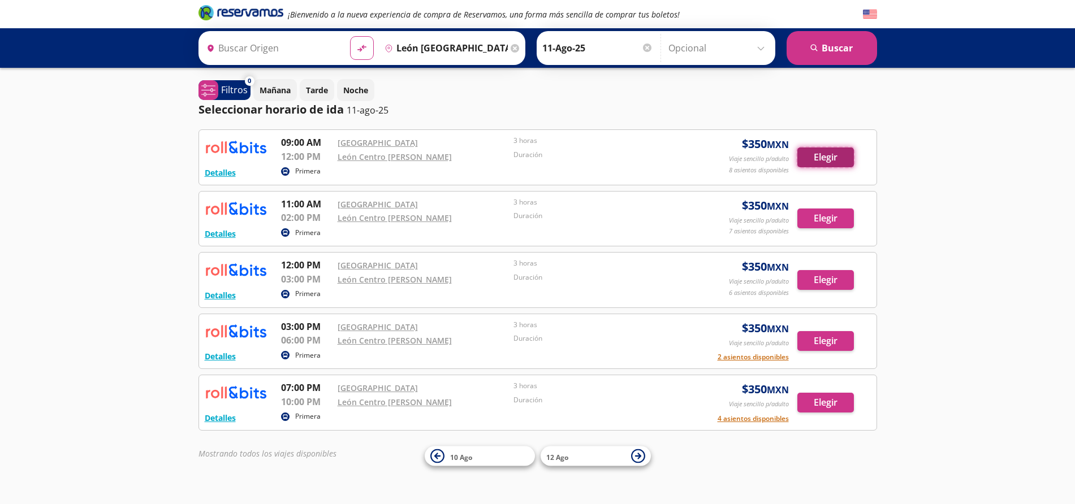
click at [823, 158] on button "Elegir" at bounding box center [825, 158] width 57 height 20
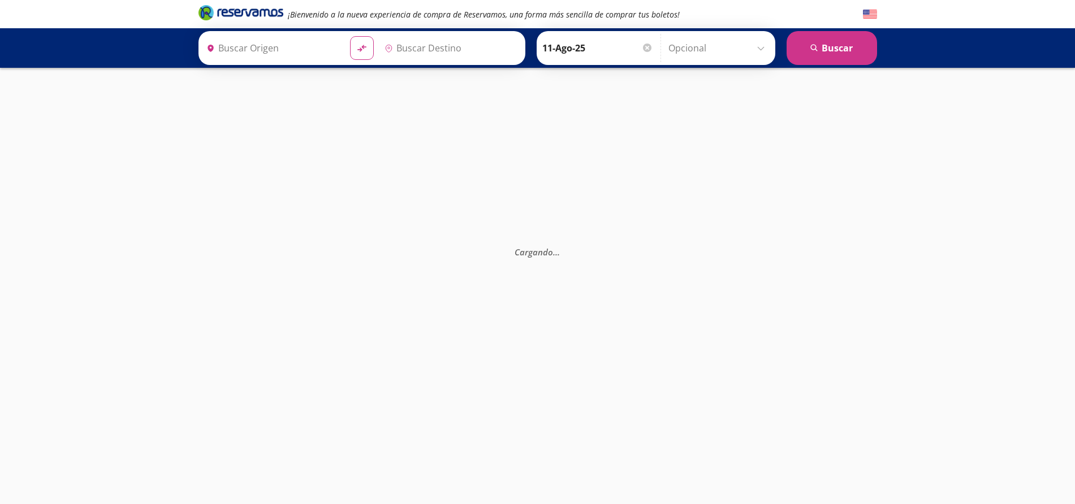
type input "León [GEOGRAPHIC_DATA][PERSON_NAME], [GEOGRAPHIC_DATA]"
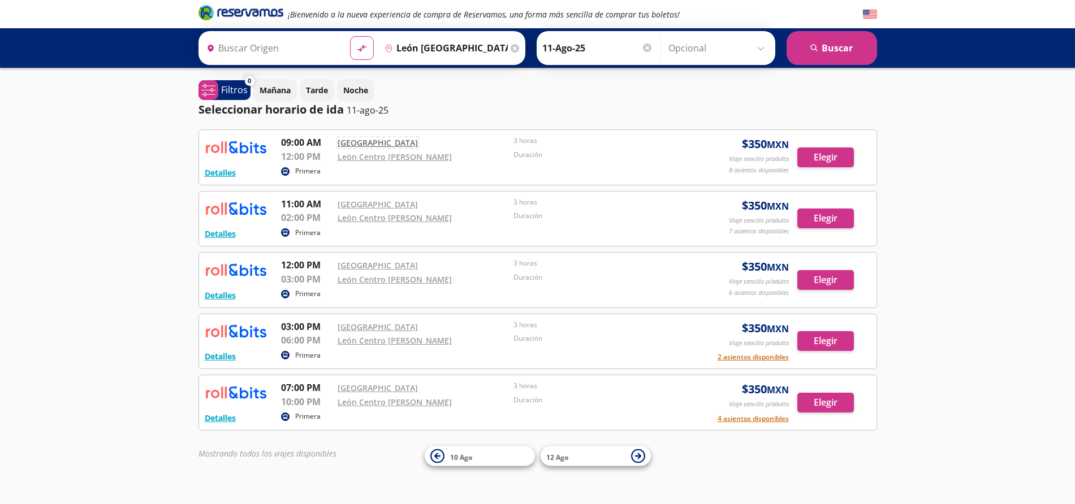
click at [365, 144] on link "[GEOGRAPHIC_DATA]" at bounding box center [378, 142] width 80 height 11
click at [826, 155] on button "Elegir" at bounding box center [825, 158] width 57 height 20
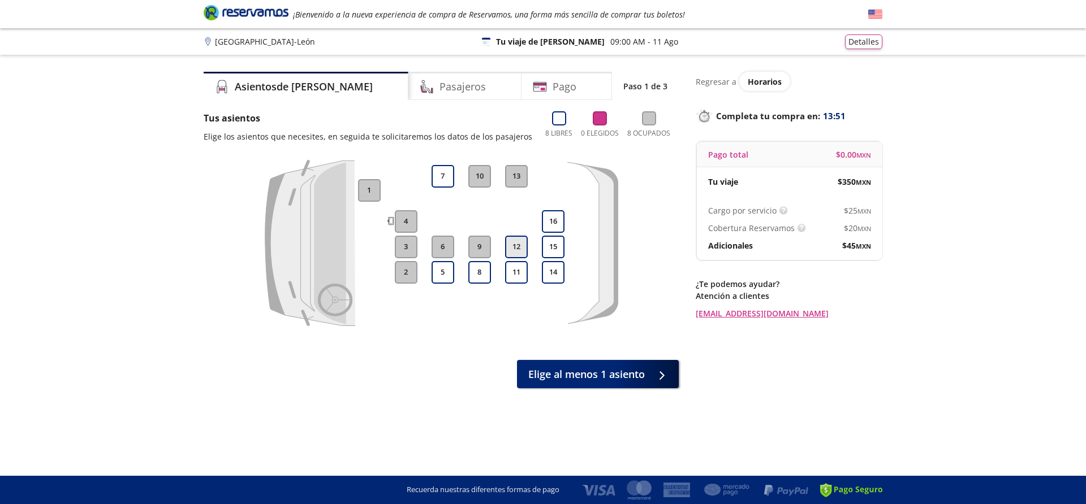
click at [521, 246] on button "12" at bounding box center [516, 247] width 23 height 23
click at [519, 272] on button "11" at bounding box center [516, 272] width 23 height 23
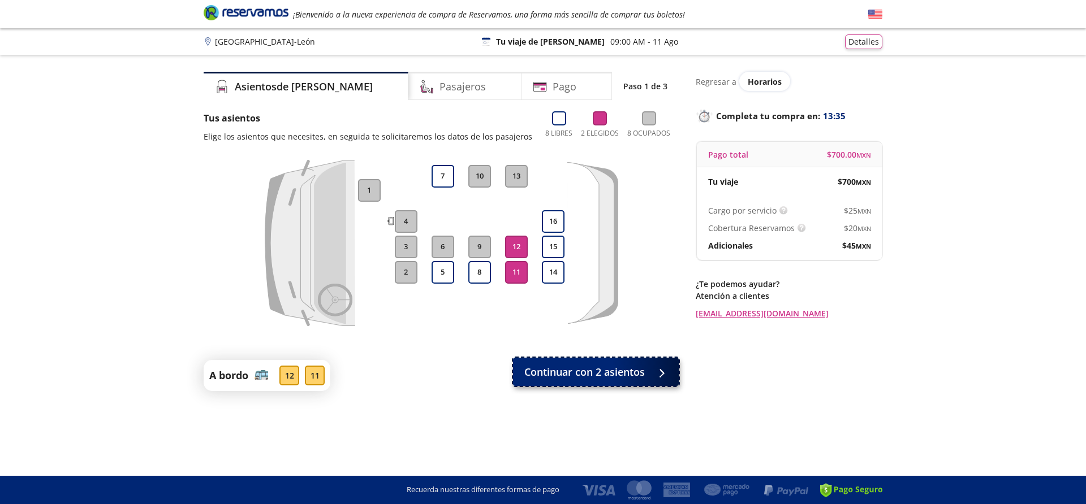
click at [583, 376] on span "Continuar con 2 asientos" at bounding box center [584, 372] width 120 height 15
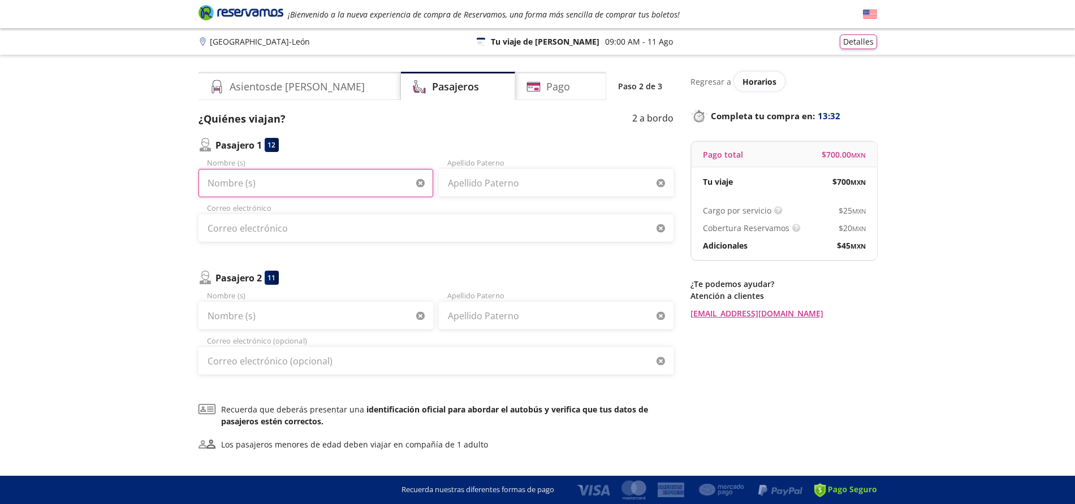
click at [258, 182] on input "Nombre (s)" at bounding box center [315, 183] width 235 height 28
type input "J"
type input "[PERSON_NAME]"
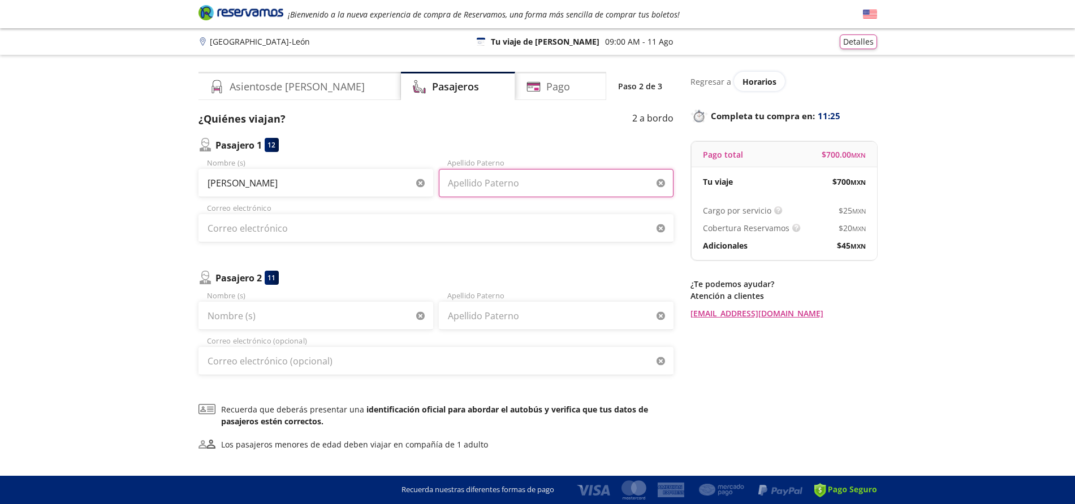
click at [539, 180] on input "Apellido Paterno" at bounding box center [556, 183] width 235 height 28
type input "[PERSON_NAME]"
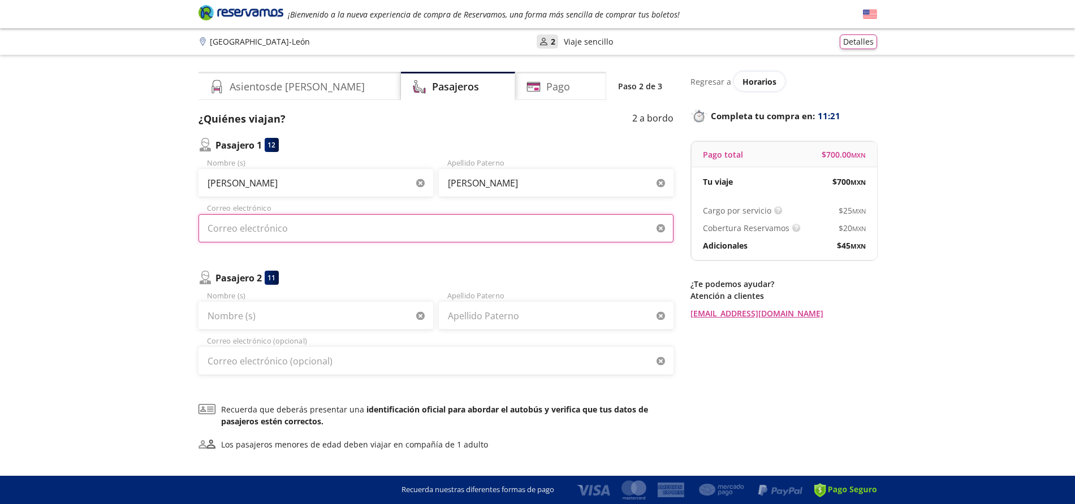
click at [482, 235] on input "Correo electrónico" at bounding box center [435, 228] width 475 height 28
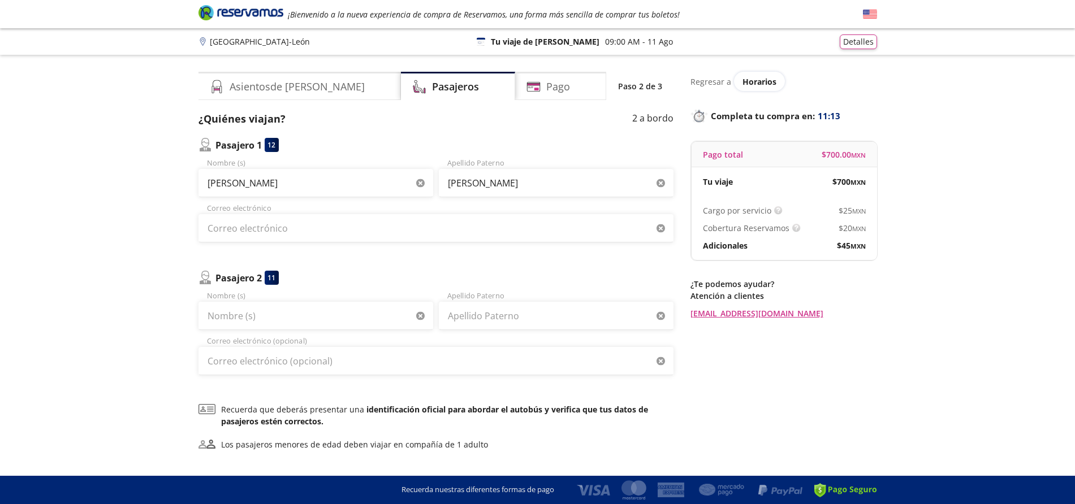
click at [850, 398] on div "Regresar a Horarios Completa tu compra en : 11:13 Pago total $ 700.00 MXN Tu vi…" at bounding box center [783, 289] width 187 height 435
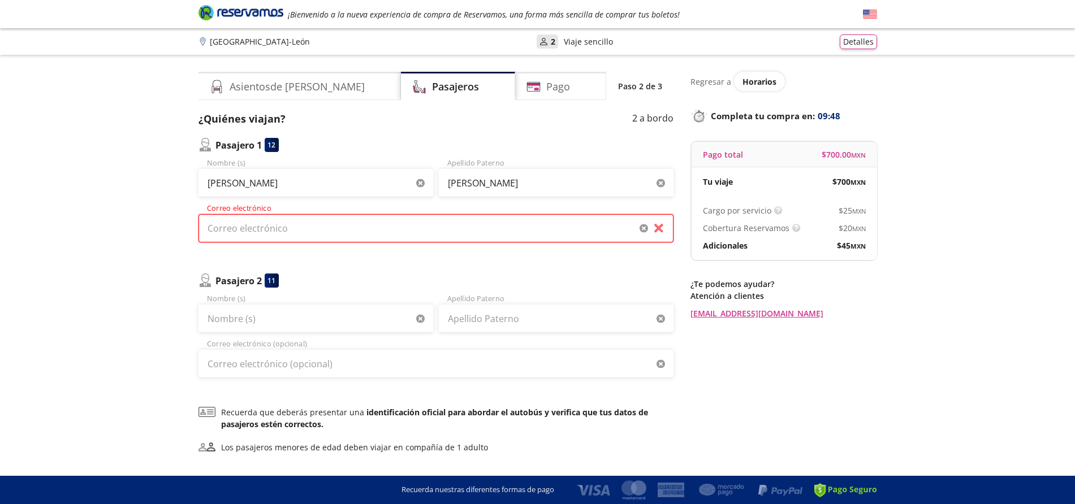
click at [295, 235] on input "Correo electrónico" at bounding box center [435, 228] width 475 height 28
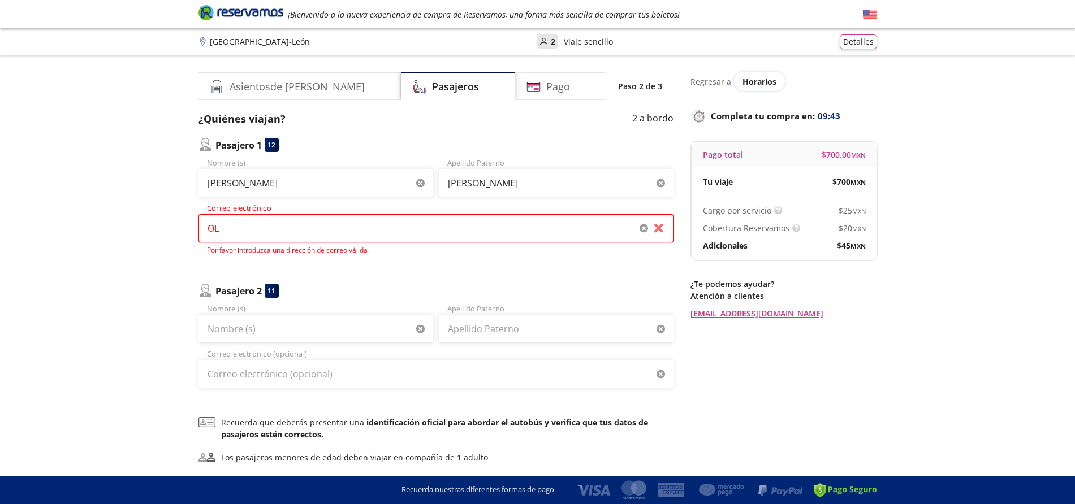
type input "O"
type input "J"
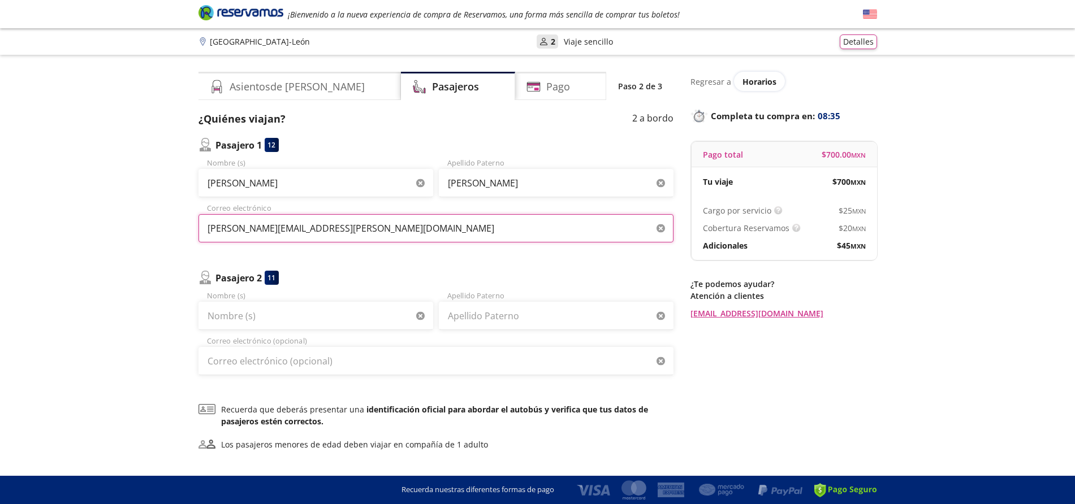
type input "[PERSON_NAME][EMAIL_ADDRESS][PERSON_NAME][DOMAIN_NAME]"
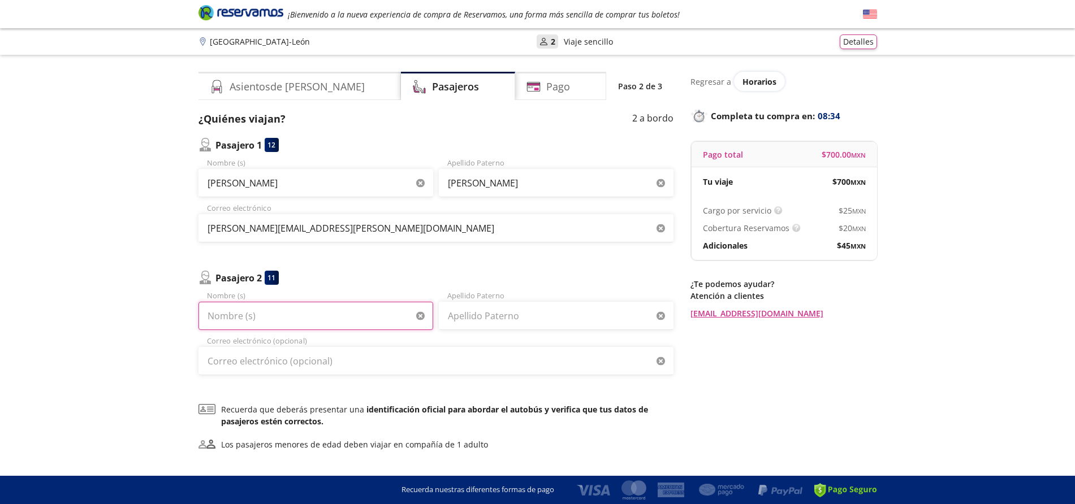
click at [266, 315] on input "Nombre (s)" at bounding box center [315, 316] width 235 height 28
click at [304, 314] on input "[PERSON_NAME]" at bounding box center [315, 316] width 235 height 28
type input "[PERSON_NAME]"
click at [461, 316] on input "Apellido Paterno" at bounding box center [556, 316] width 235 height 28
type input "s"
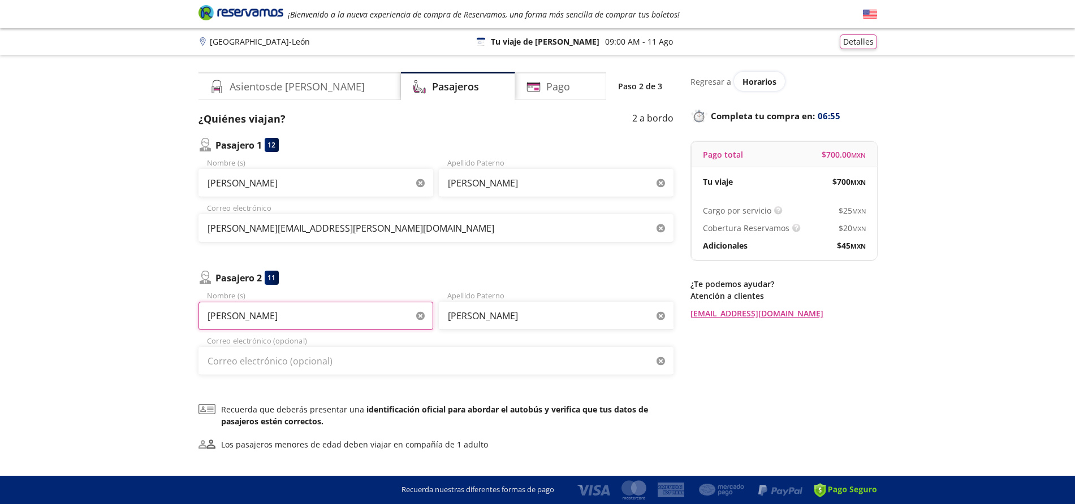
click at [267, 317] on input "[PERSON_NAME]" at bounding box center [315, 316] width 235 height 28
click at [271, 313] on input "[PERSON_NAME]" at bounding box center [315, 316] width 235 height 28
click at [541, 317] on input "[PERSON_NAME]" at bounding box center [556, 316] width 235 height 28
type input "[PERSON_NAME]"
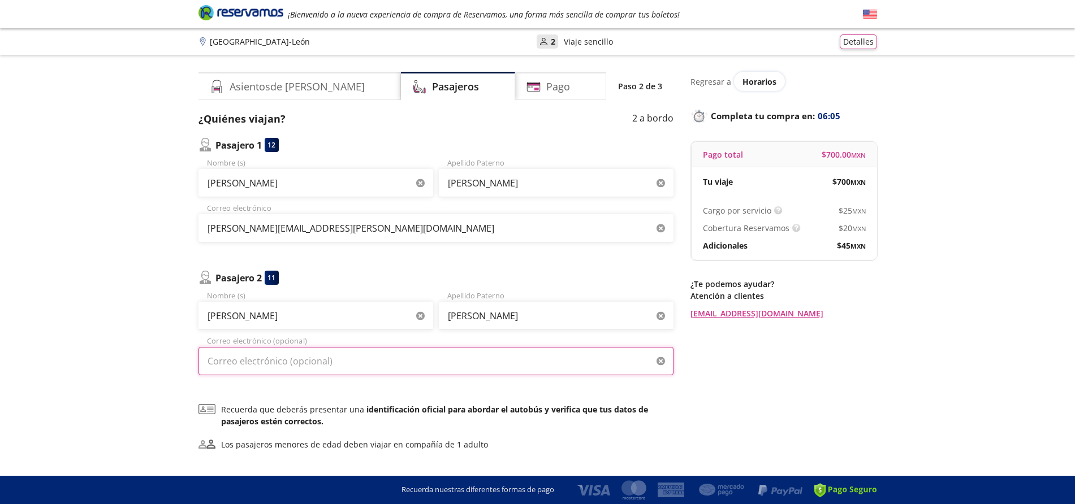
click at [342, 364] on input "Correo electrónico (opcional)" at bounding box center [435, 361] width 475 height 28
click at [560, 262] on div "Pasajero 1 12 [PERSON_NAME] (s) [PERSON_NAME] Apellido [PERSON_NAME][EMAIL_ADDR…" at bounding box center [435, 256] width 475 height 237
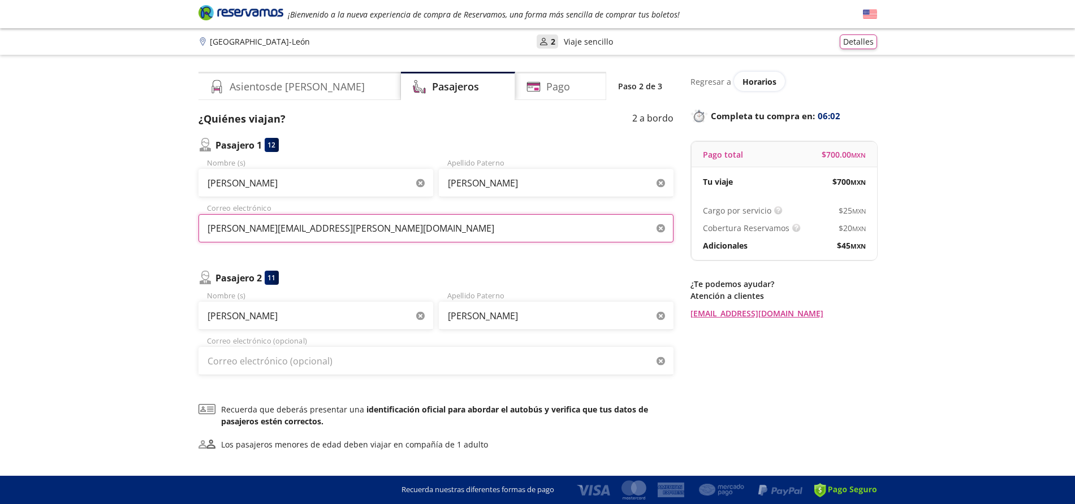
drag, startPoint x: 323, startPoint y: 230, endPoint x: 203, endPoint y: 226, distance: 120.5
click at [203, 226] on input "[PERSON_NAME][EMAIL_ADDRESS][PERSON_NAME][DOMAIN_NAME]" at bounding box center [435, 228] width 475 height 28
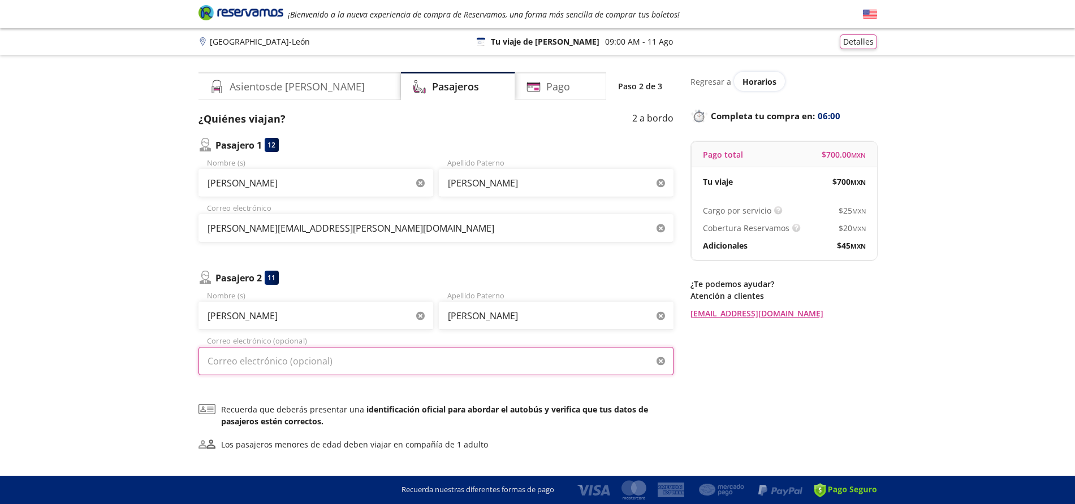
click at [250, 362] on input "Correo electrónico (opcional)" at bounding box center [435, 361] width 475 height 28
paste input "[PERSON_NAME][EMAIL_ADDRESS][PERSON_NAME][DOMAIN_NAME]"
type input "[PERSON_NAME][EMAIL_ADDRESS][PERSON_NAME][DOMAIN_NAME]"
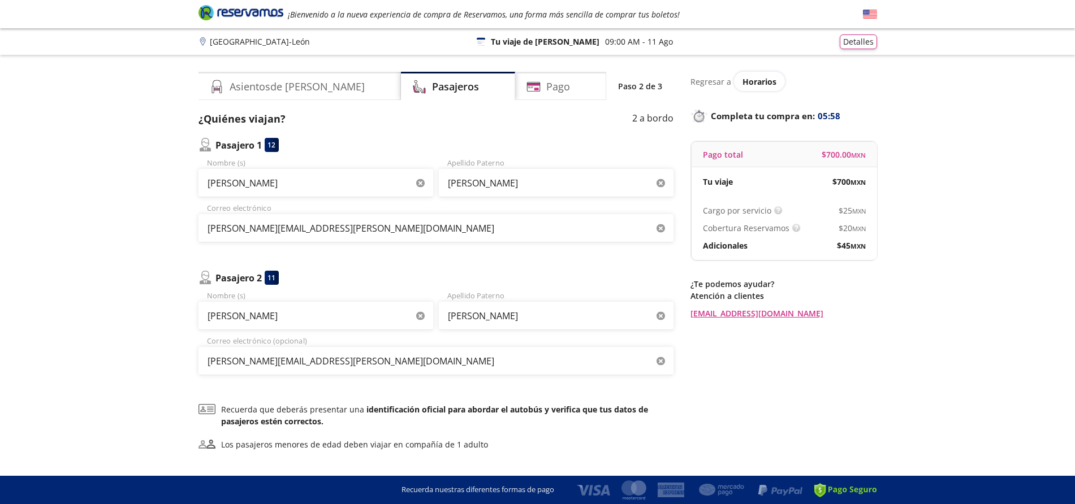
click at [789, 347] on div "Regresar a Horarios Completa tu compra en : 05:58 Pago total $ 700.00 MXN Tu vi…" at bounding box center [783, 289] width 187 height 435
click at [895, 393] on div "Group 9 Created with Sketch. Datos para la compra Guadalajara - León ¡Bienvenid…" at bounding box center [537, 293] width 1075 height 586
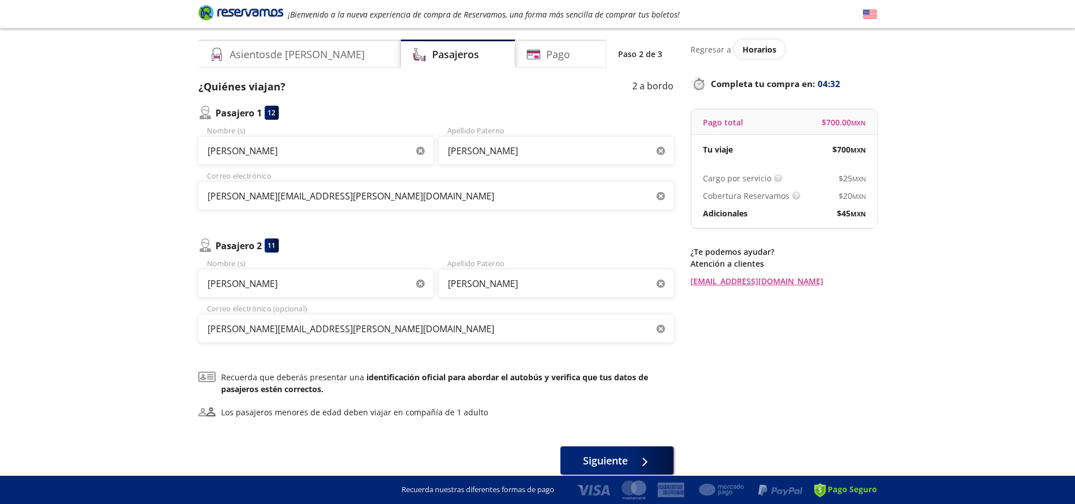
scroll to position [82, 0]
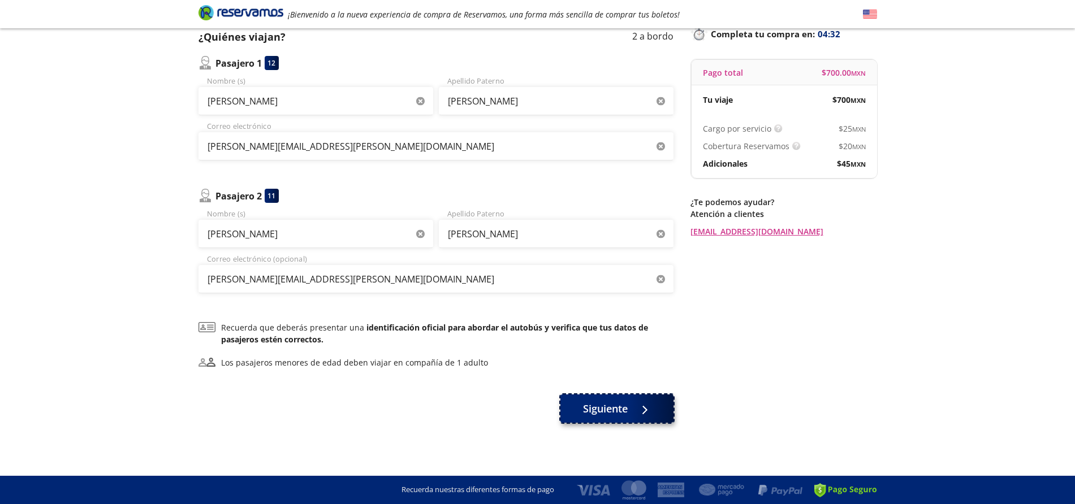
click at [601, 405] on span "Siguiente" at bounding box center [605, 408] width 45 height 15
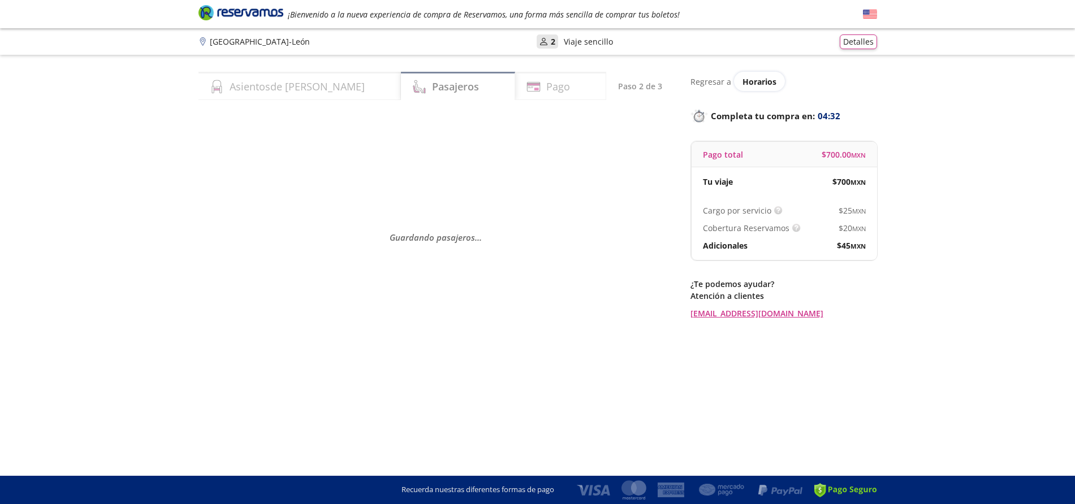
scroll to position [0, 0]
select select "MX"
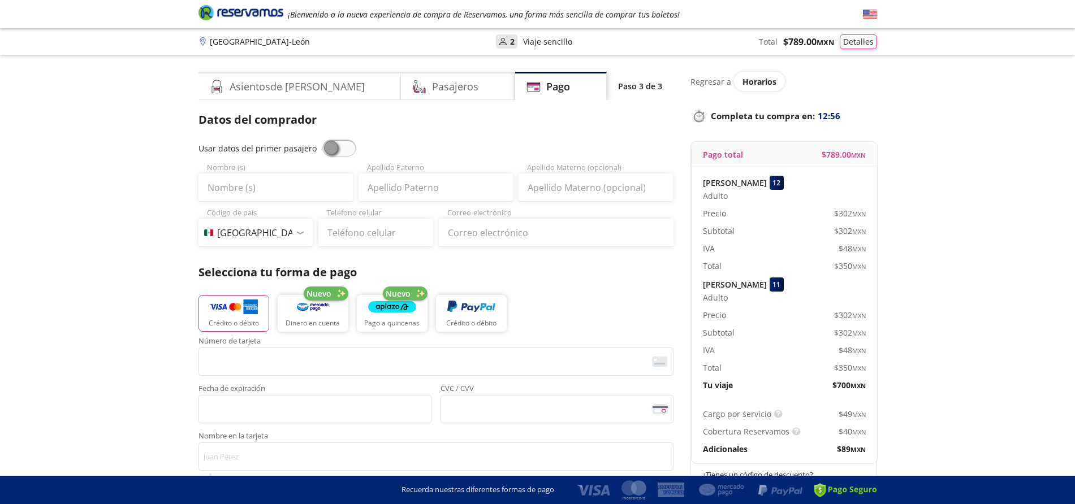
click at [974, 309] on div "Group 9 Created with Sketch. Pago Guadalajara - León ¡Bienvenido a la nueva exp…" at bounding box center [537, 457] width 1075 height 914
click at [327, 148] on span at bounding box center [339, 148] width 34 height 17
click at [322, 140] on input "checkbox" at bounding box center [322, 140] width 0 height 0
type input "[PERSON_NAME]"
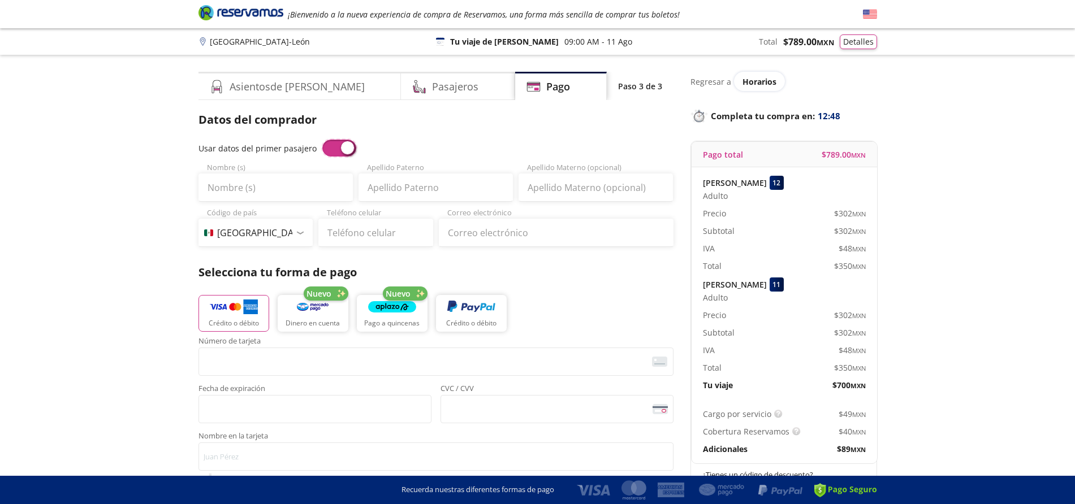
type input "[PERSON_NAME][EMAIL_ADDRESS][PERSON_NAME][DOMAIN_NAME]"
click at [340, 149] on span at bounding box center [339, 148] width 34 height 17
click at [322, 140] on input "checkbox" at bounding box center [322, 140] width 0 height 0
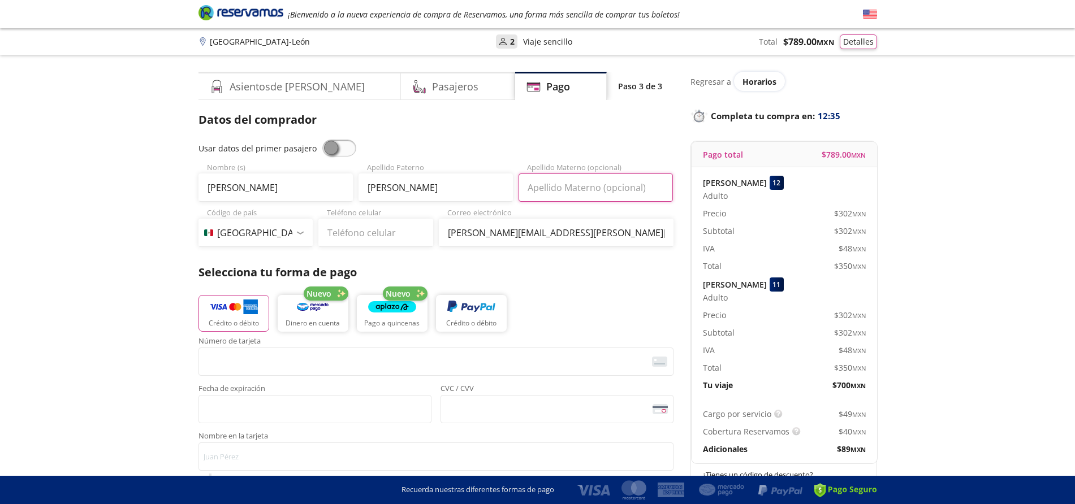
click at [580, 192] on input "Apellido Materno (opcional)" at bounding box center [596, 188] width 154 height 28
click at [441, 192] on input "[PERSON_NAME]" at bounding box center [435, 188] width 154 height 28
type input "[PERSON_NAME]"
click at [599, 188] on input "Apellido Materno (opcional)" at bounding box center [596, 188] width 154 height 28
type input "[PERSON_NAME]"
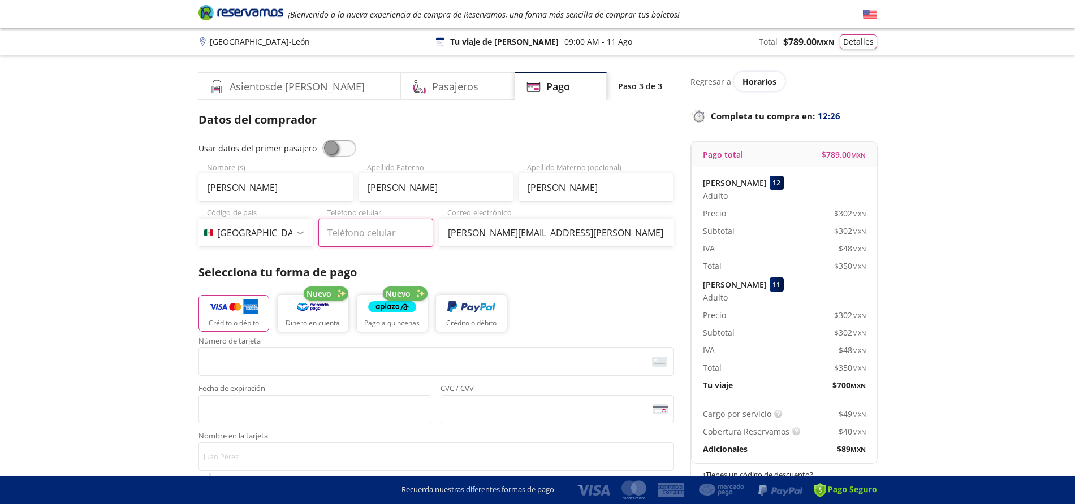
click at [356, 231] on input "Teléfono celular" at bounding box center [375, 233] width 115 height 28
type input "33 1406 5439"
click at [591, 231] on input "[PERSON_NAME][EMAIL_ADDRESS][PERSON_NAME][DOMAIN_NAME]" at bounding box center [556, 233] width 235 height 28
click at [667, 202] on div "Usar datos del primer pasajero [PERSON_NAME] Nombre (s) [PERSON_NAME] Apellido …" at bounding box center [435, 193] width 475 height 107
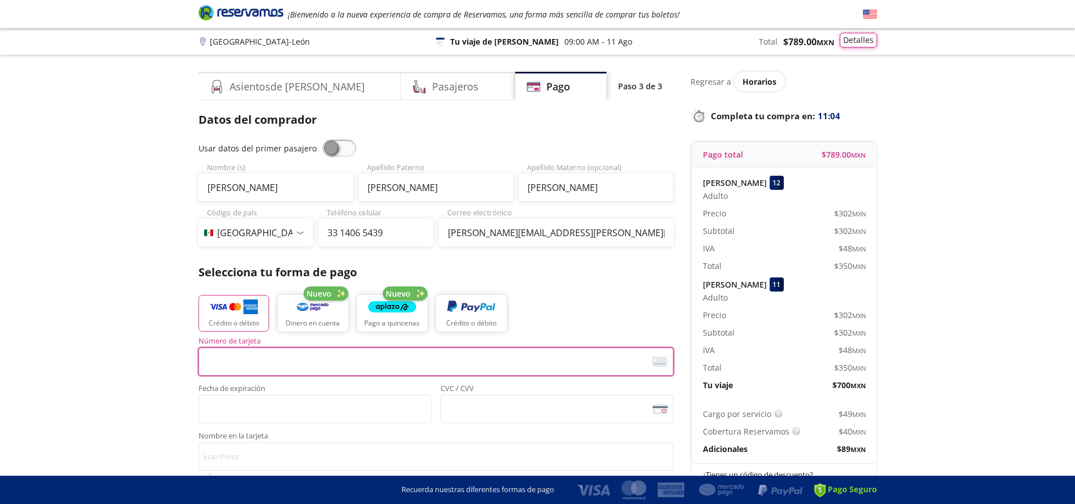
click at [853, 46] on button "Detalles" at bounding box center [858, 40] width 37 height 15
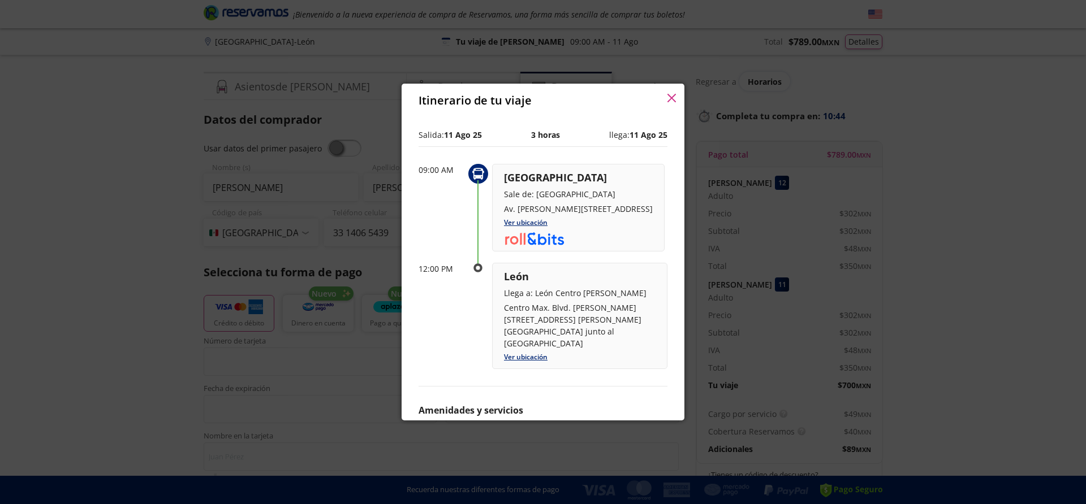
click at [671, 101] on icon "button" at bounding box center [671, 98] width 8 height 8
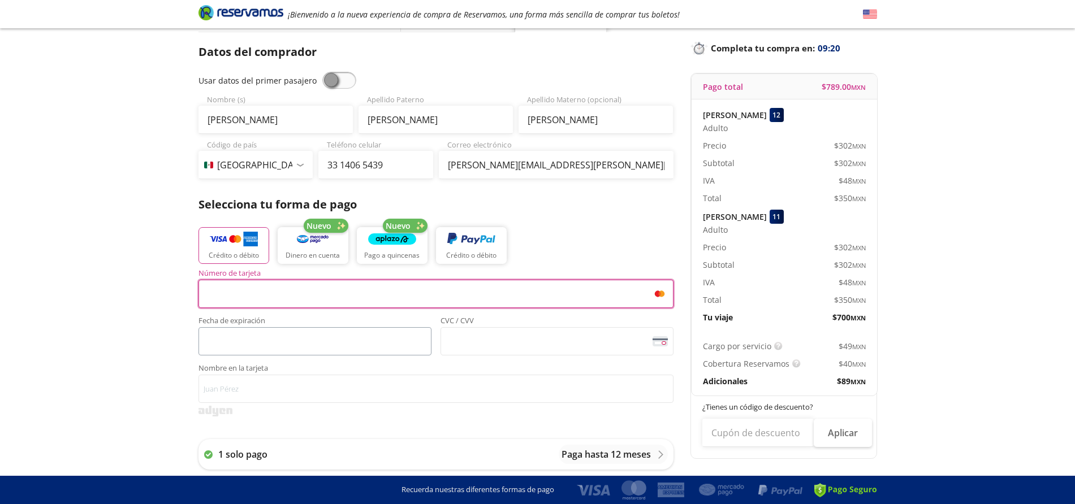
scroll to position [71, 0]
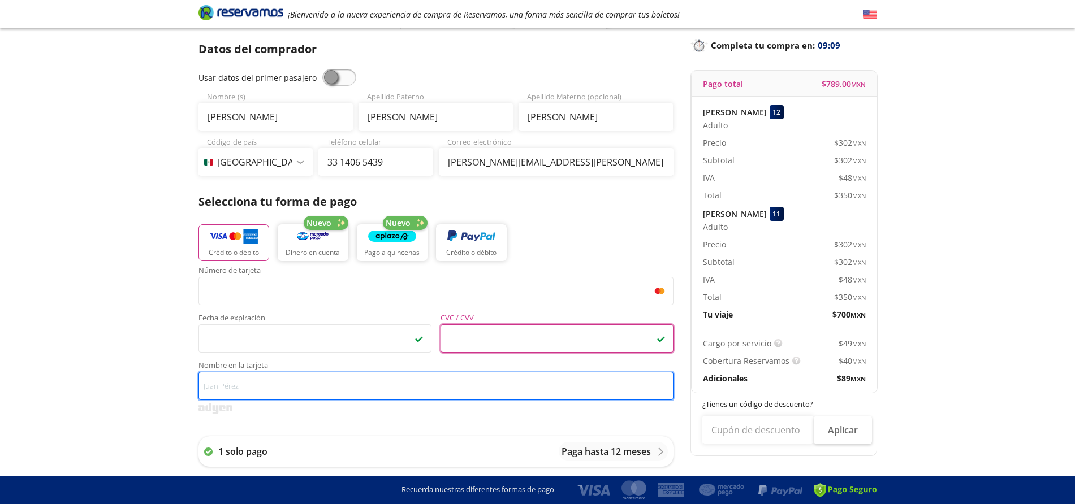
click at [328, 392] on input "Nombre en la tarjeta" at bounding box center [435, 386] width 475 height 28
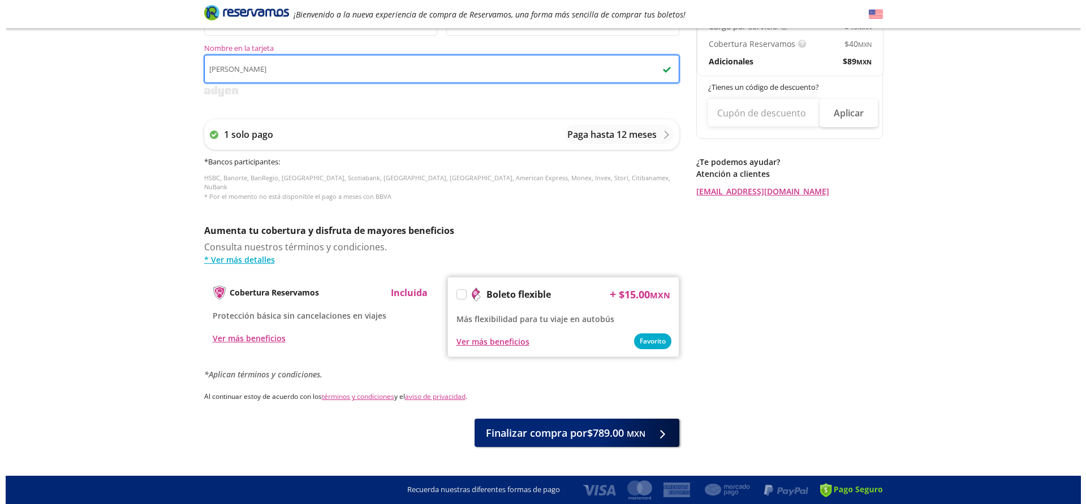
scroll to position [391, 0]
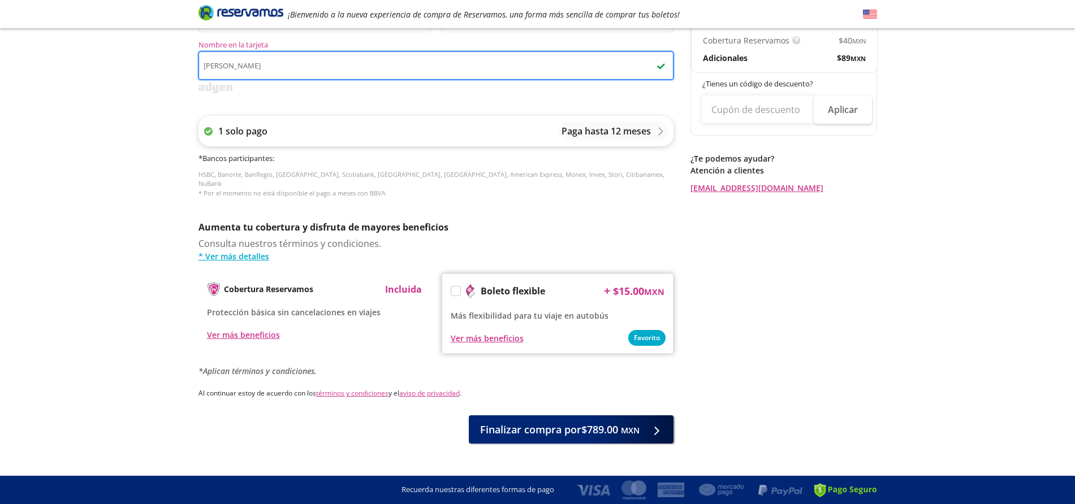
type input "[PERSON_NAME]"
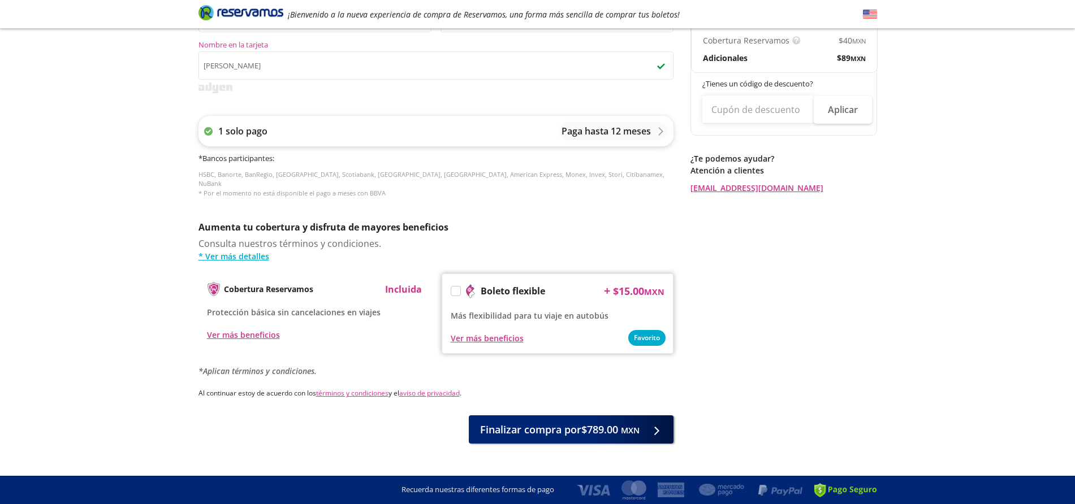
click at [659, 132] on icon at bounding box center [660, 131] width 8 height 8
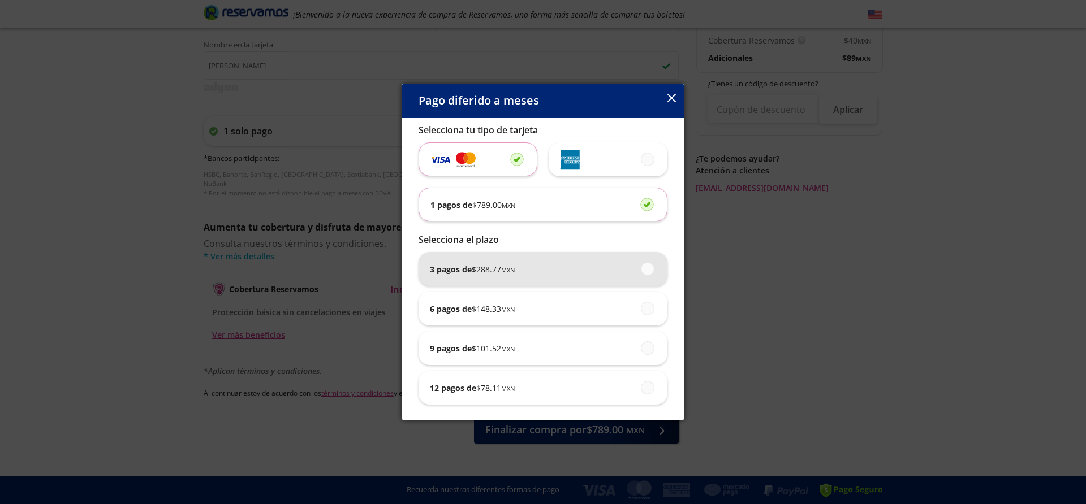
click at [648, 269] on span at bounding box center [648, 269] width 0 height 12
click at [641, 269] on input "3 pagos de $ 288.77 MXN" at bounding box center [644, 268] width 7 height 7
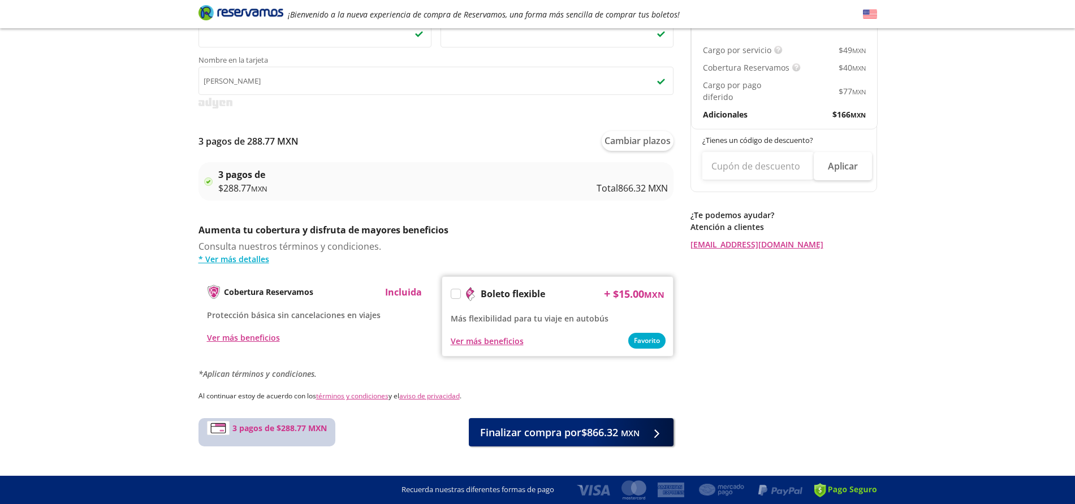
scroll to position [390, 0]
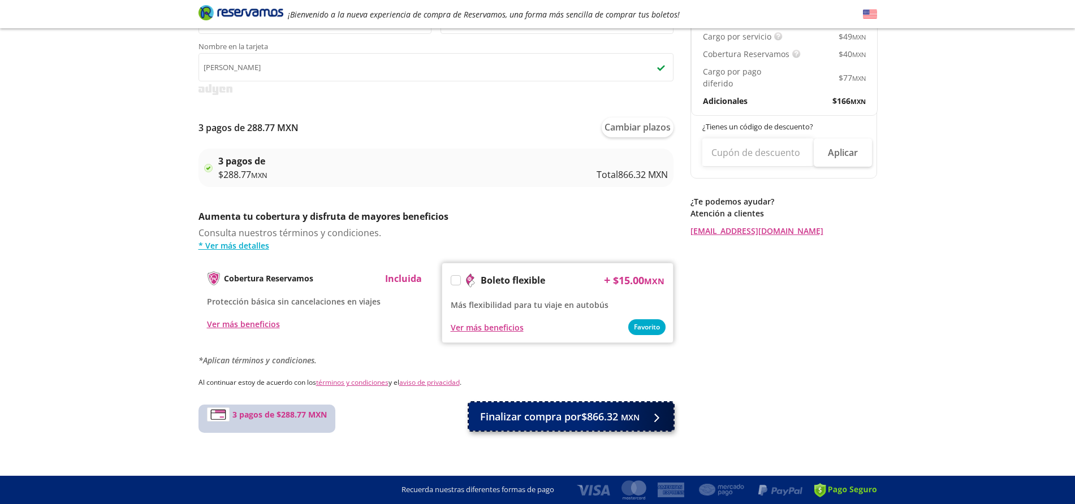
click at [650, 410] on div at bounding box center [653, 417] width 17 height 14
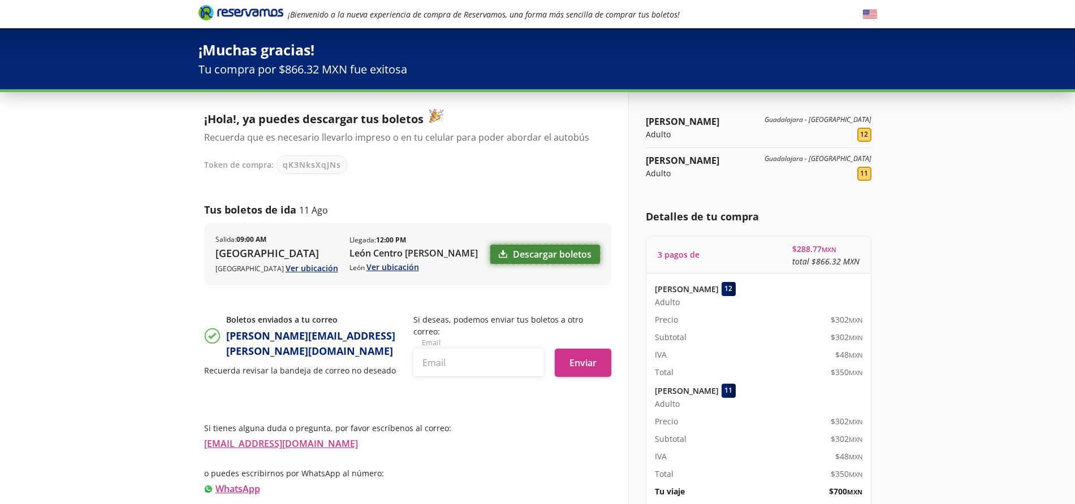
click at [556, 258] on link "Descargar boletos" at bounding box center [545, 254] width 110 height 19
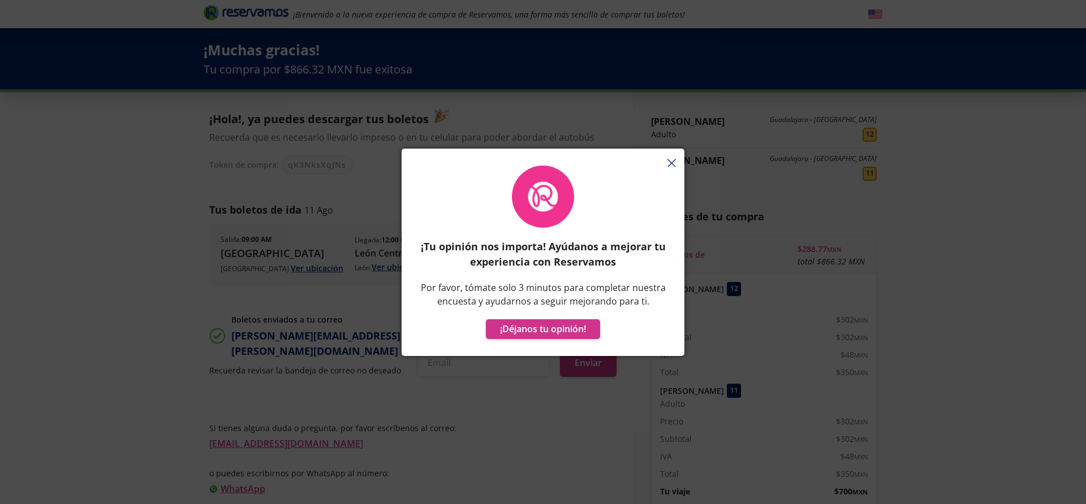
click at [672, 163] on div "¡Tu opinión nos importa! Ayúdanos a mejorar tu experiencia con Reservamos Por f…" at bounding box center [542, 258] width 283 height 196
click at [673, 163] on div "¡Tu opinión nos importa! Ayúdanos a mejorar tu experiencia con Reservamos Por f…" at bounding box center [542, 258] width 283 height 196
click at [671, 163] on div "¡Tu opinión nos importa! Ayúdanos a mejorar tu experiencia con Reservamos Por f…" at bounding box center [542, 258] width 283 height 196
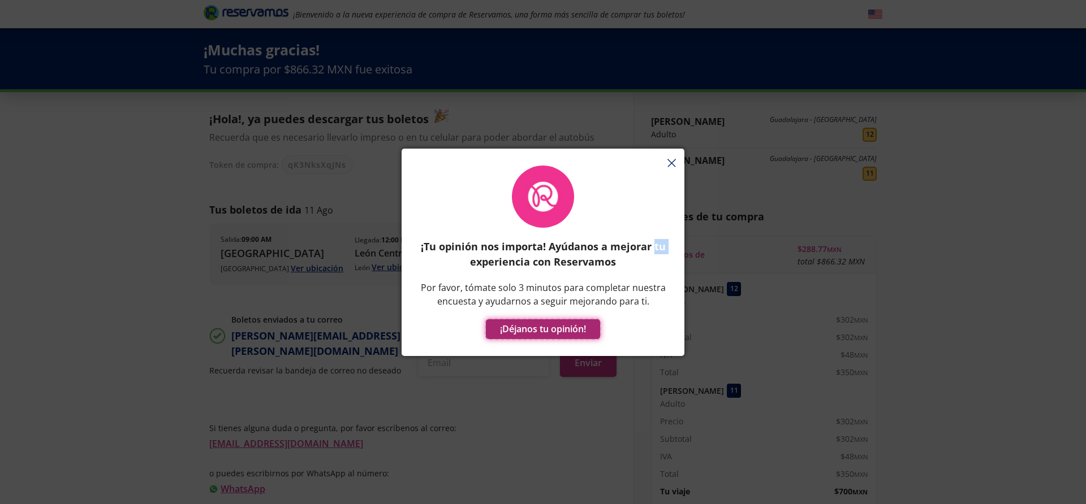
click at [555, 335] on button "¡Déjanos tu opinión!" at bounding box center [543, 329] width 114 height 20
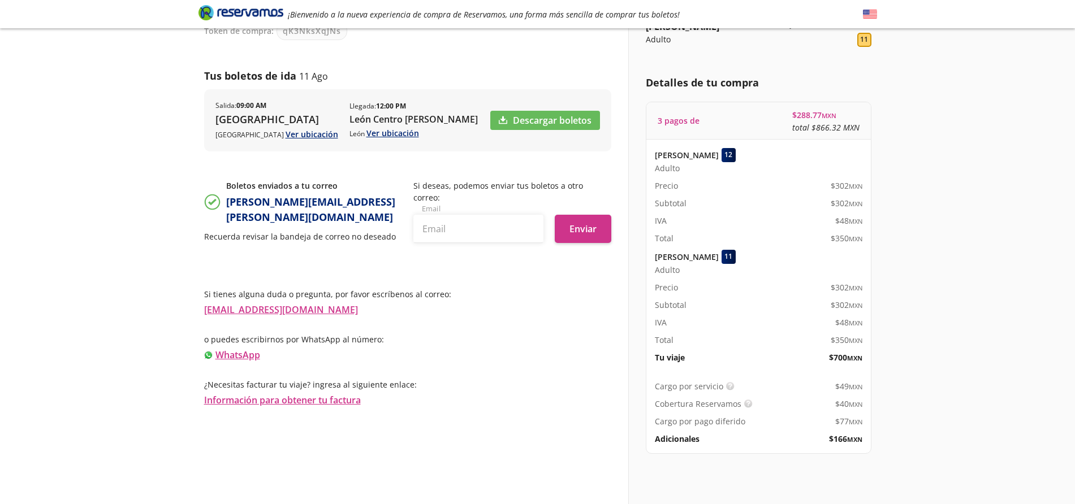
scroll to position [139, 0]
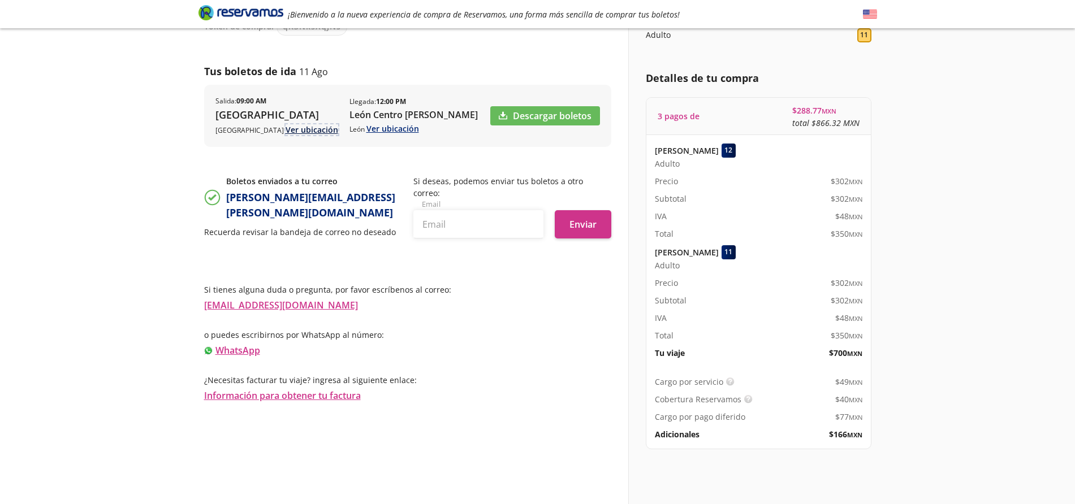
click at [287, 132] on link "Ver ubicación" at bounding box center [312, 129] width 53 height 11
click at [877, 400] on div "[PERSON_NAME] Adulto [GEOGRAPHIC_DATA] - [GEOGRAPHIC_DATA] 12 [PERSON_NAME][GEO…" at bounding box center [752, 230] width 249 height 552
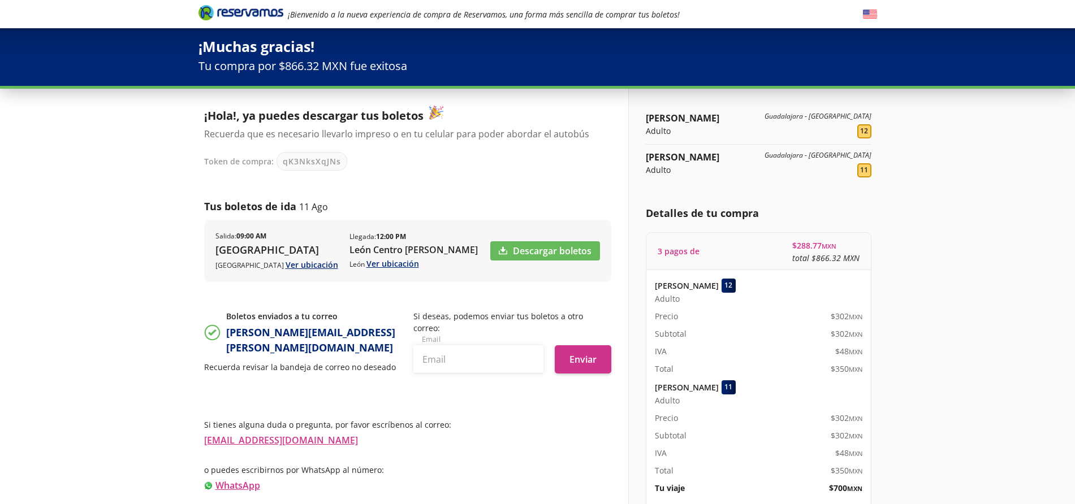
scroll to position [0, 0]
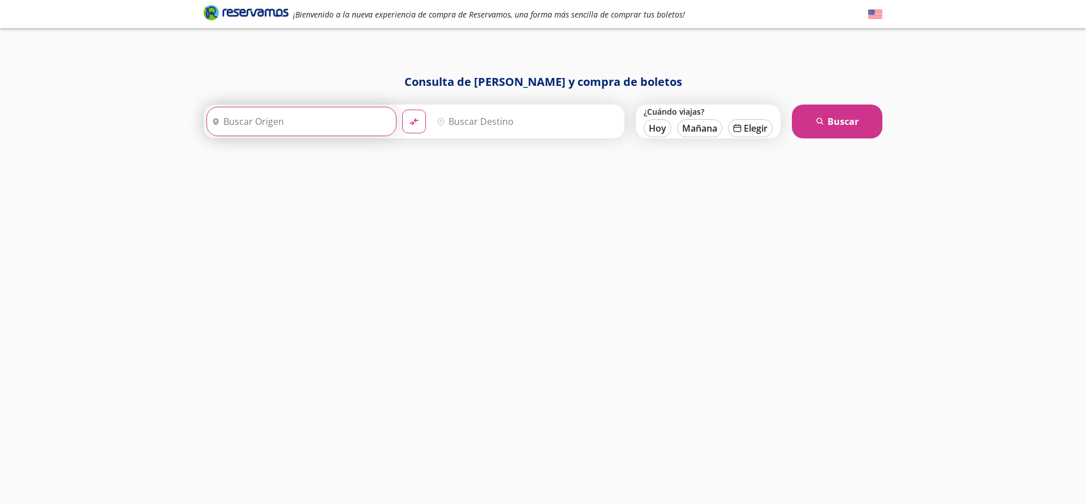
click at [313, 129] on input "Origen" at bounding box center [300, 121] width 186 height 28
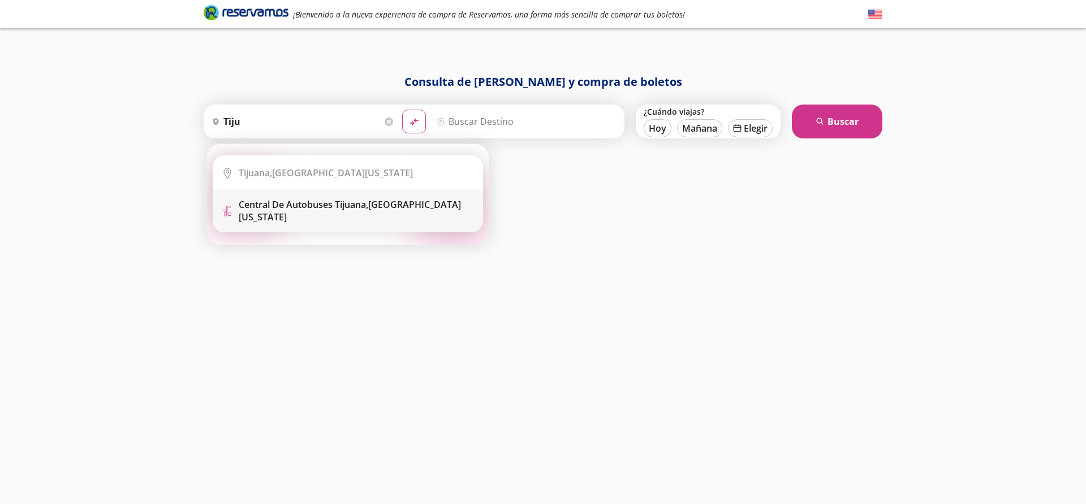
click at [349, 207] on b "Central de Autobuses Tijuana," at bounding box center [303, 204] width 129 height 12
type input "Central de Autobuses Tijuana, Baja California"
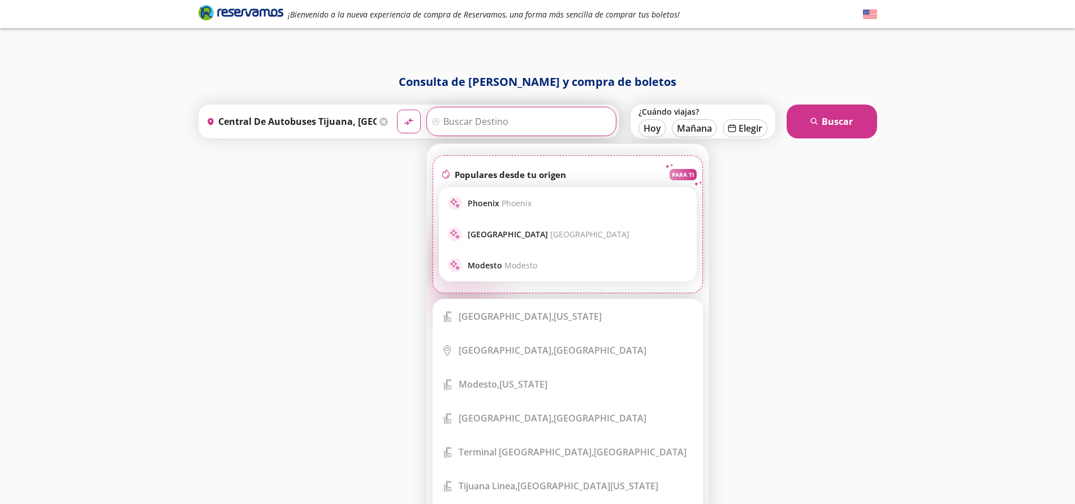
type input "c"
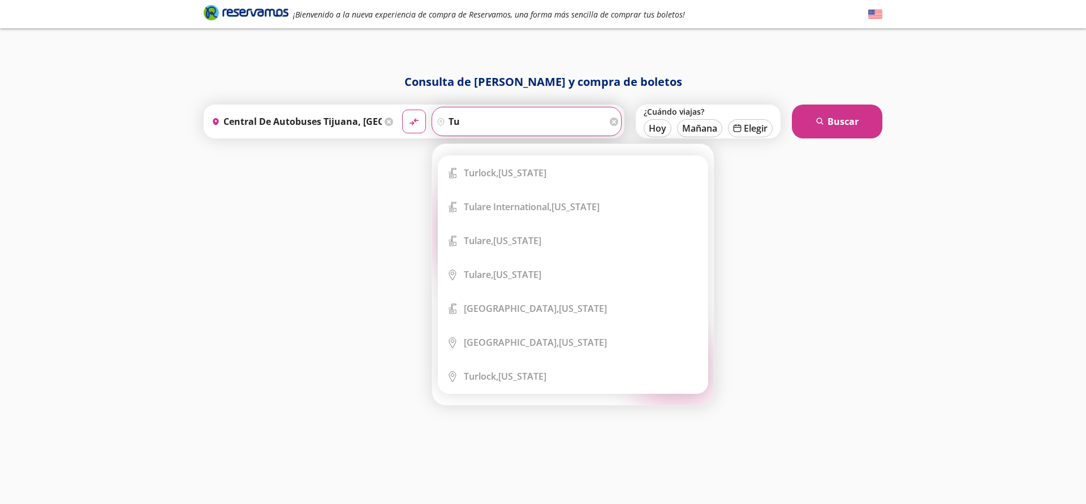
type input "t"
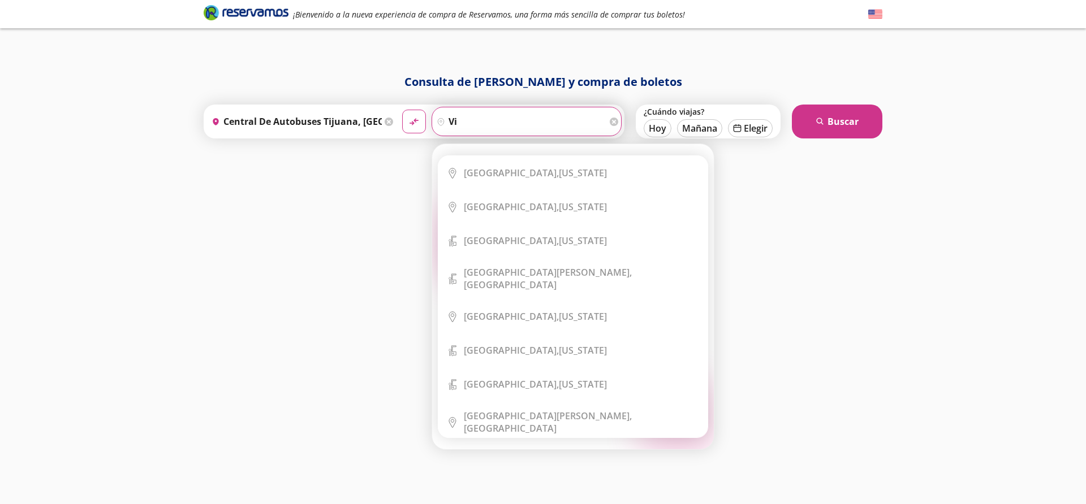
type input "v"
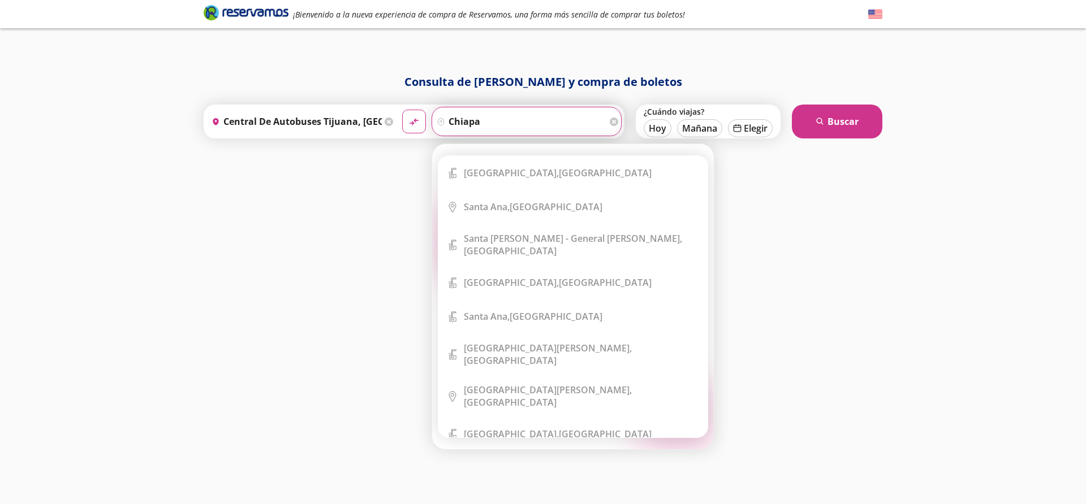
type input "chiapas"
